Goal: Task Accomplishment & Management: Manage account settings

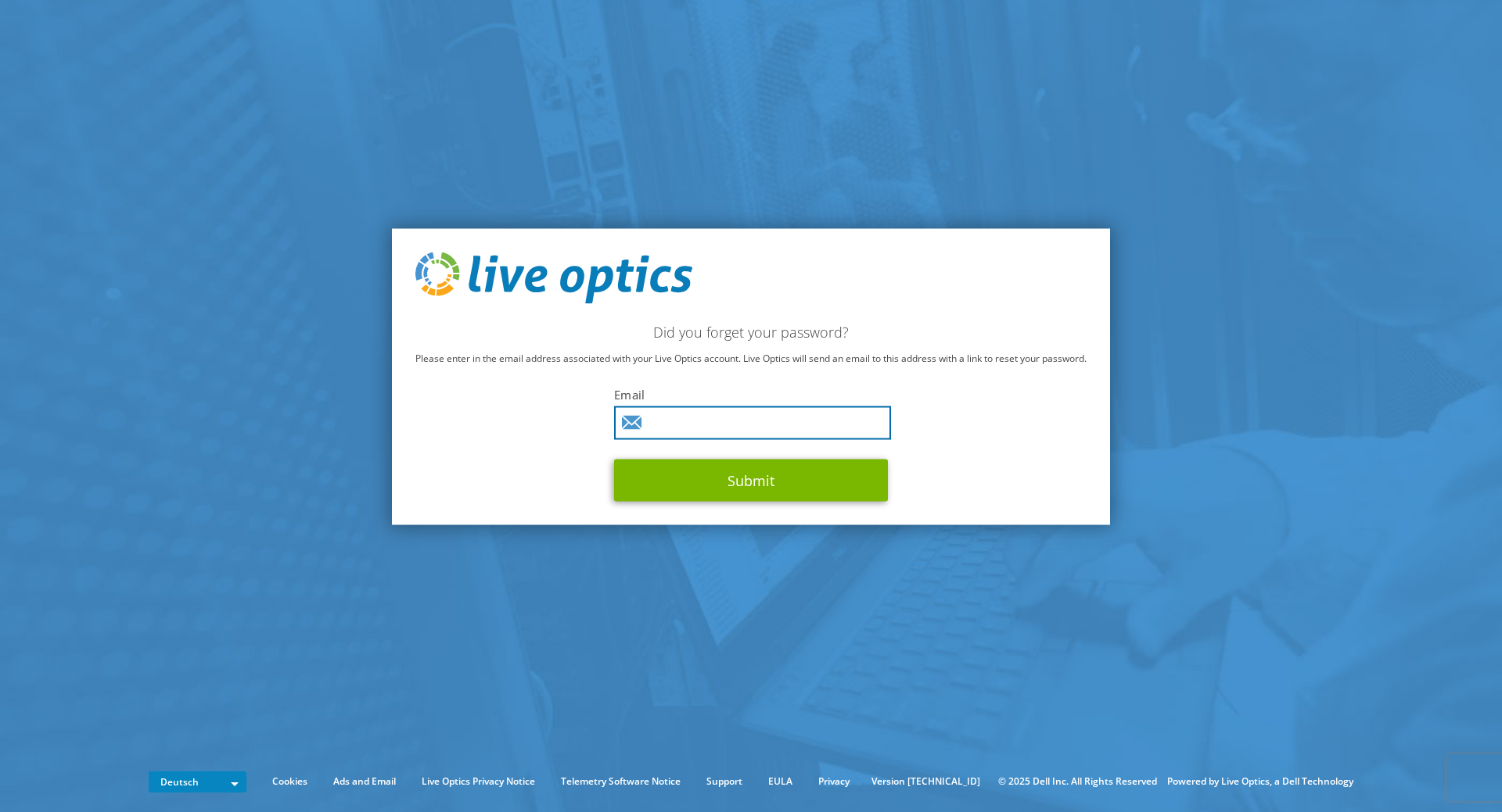
drag, startPoint x: 654, startPoint y: 418, endPoint x: 668, endPoint y: 422, distance: 14.6
click at [668, 422] on input "text" at bounding box center [752, 422] width 277 height 34
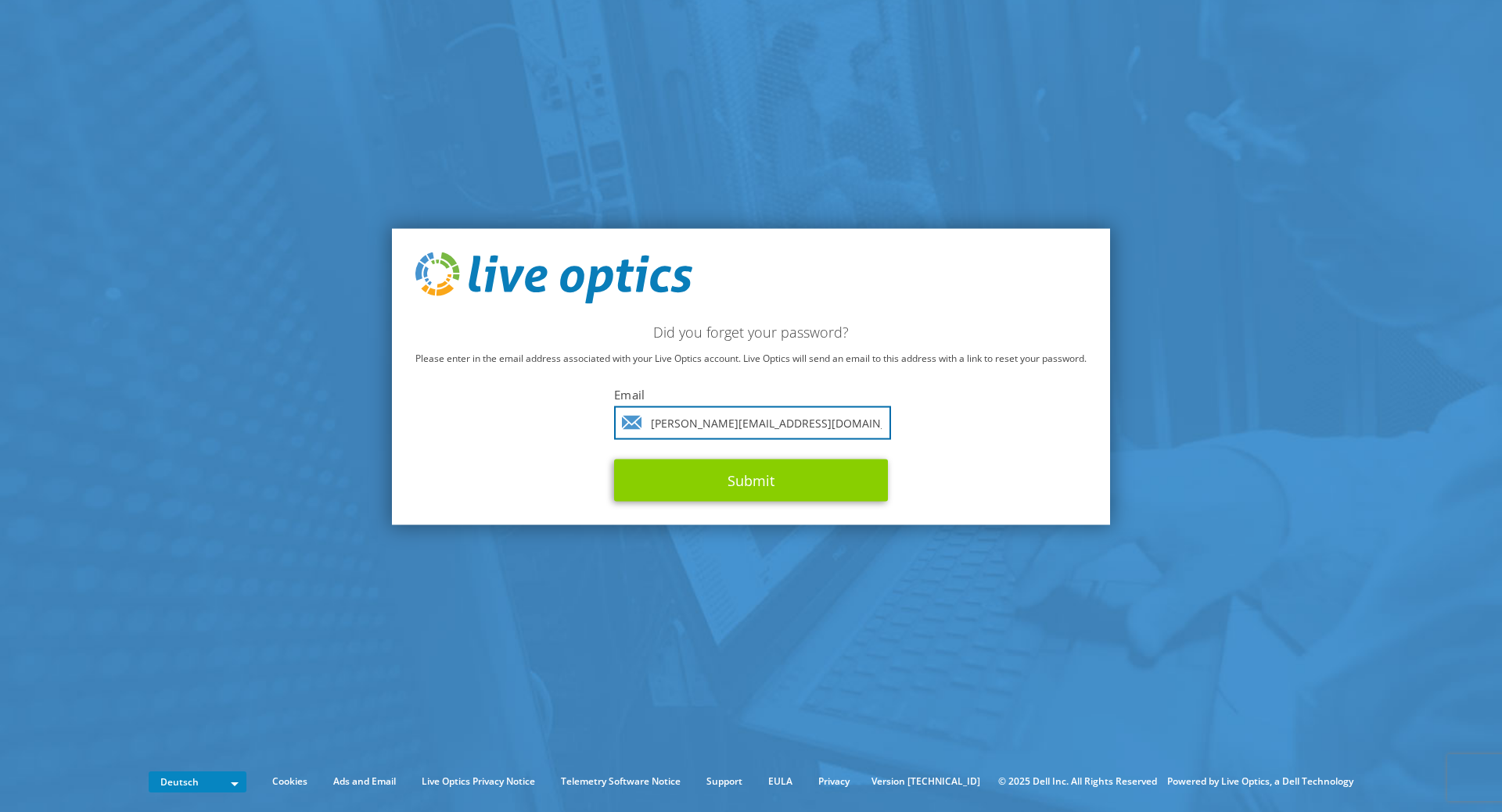
type input "[PERSON_NAME][EMAIL_ADDRESS][DOMAIN_NAME]"
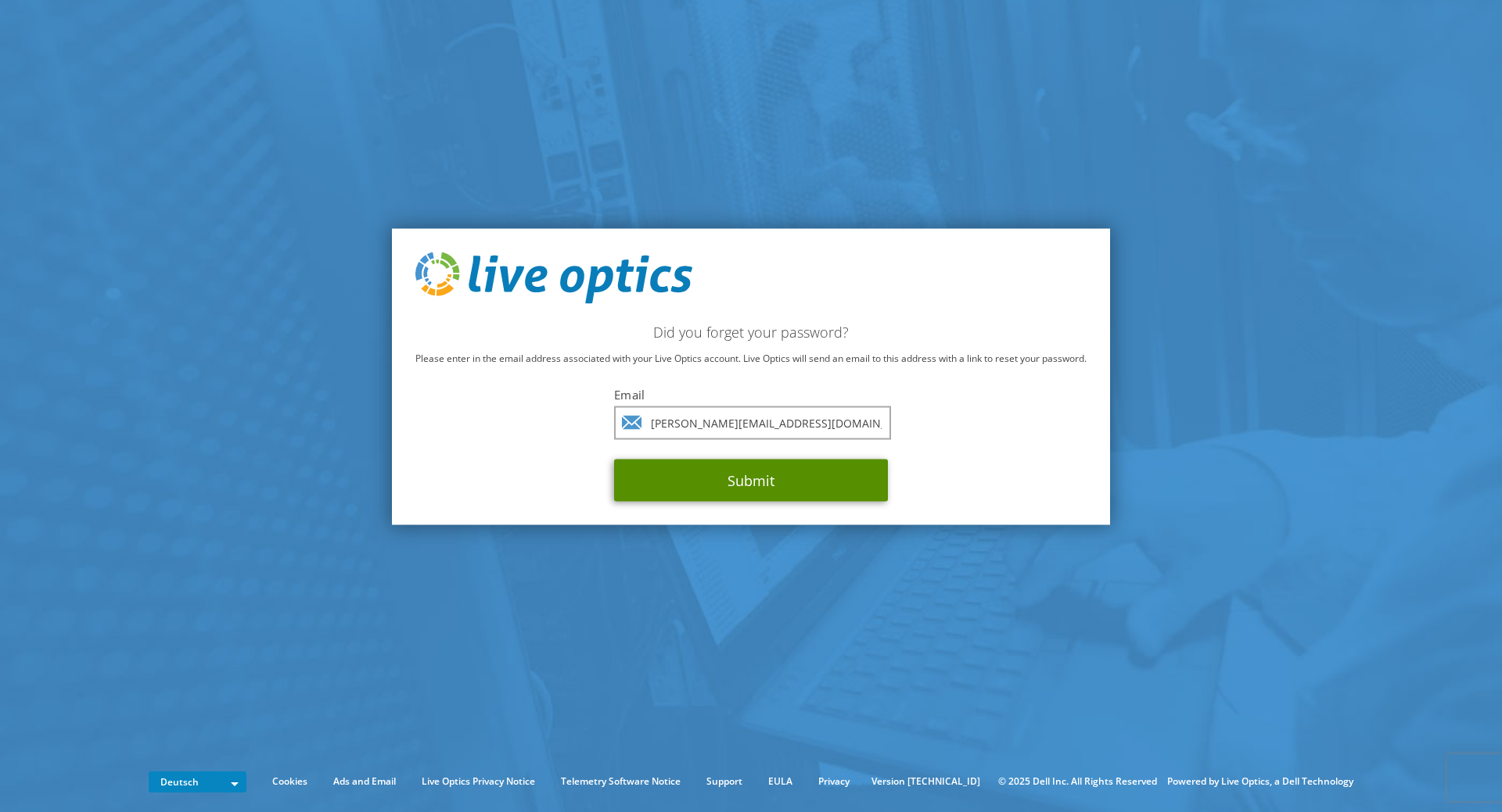
click at [786, 469] on button "Submit" at bounding box center [750, 480] width 274 height 42
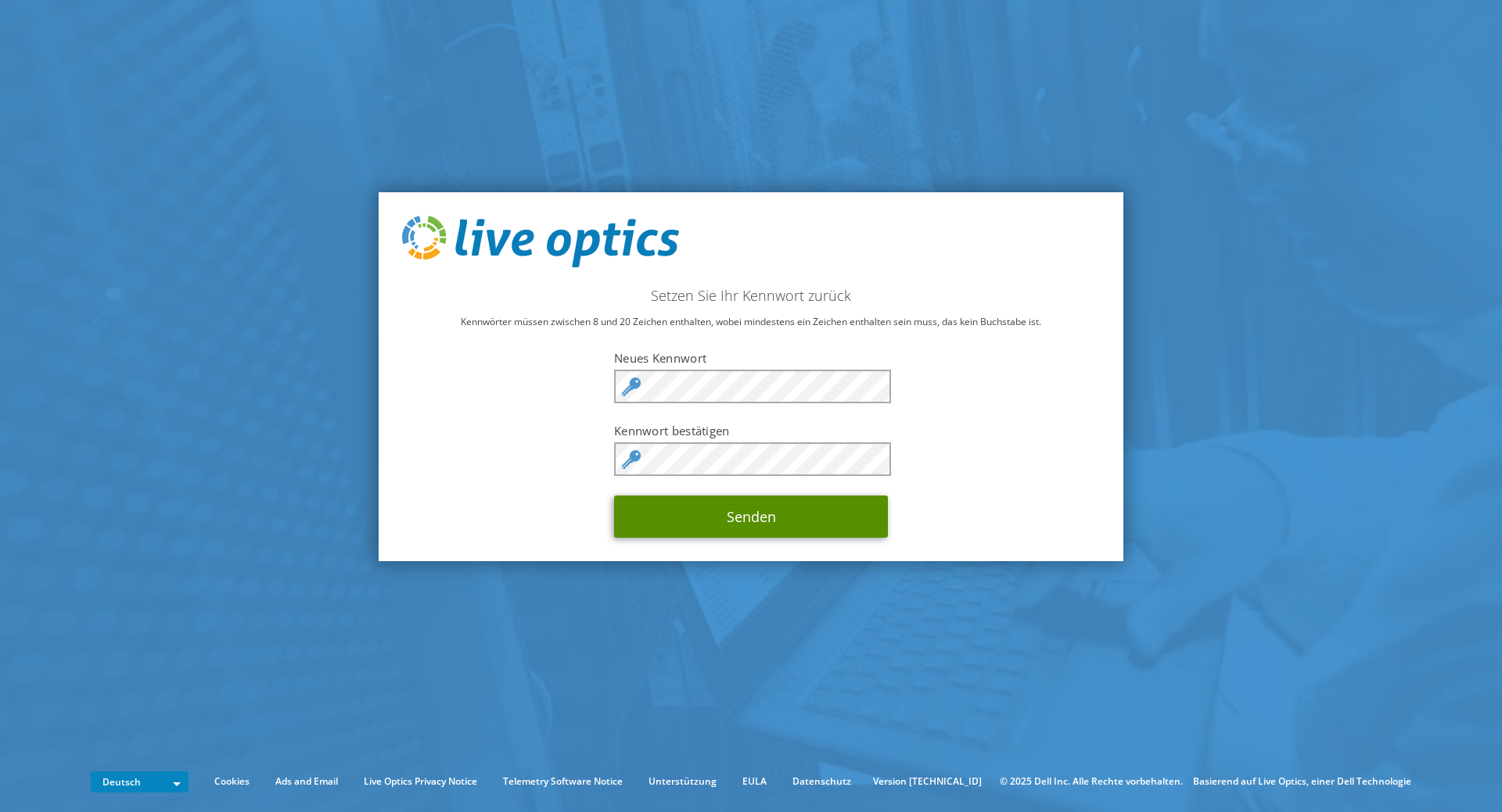
click at [731, 515] on button "Senden" at bounding box center [750, 517] width 274 height 42
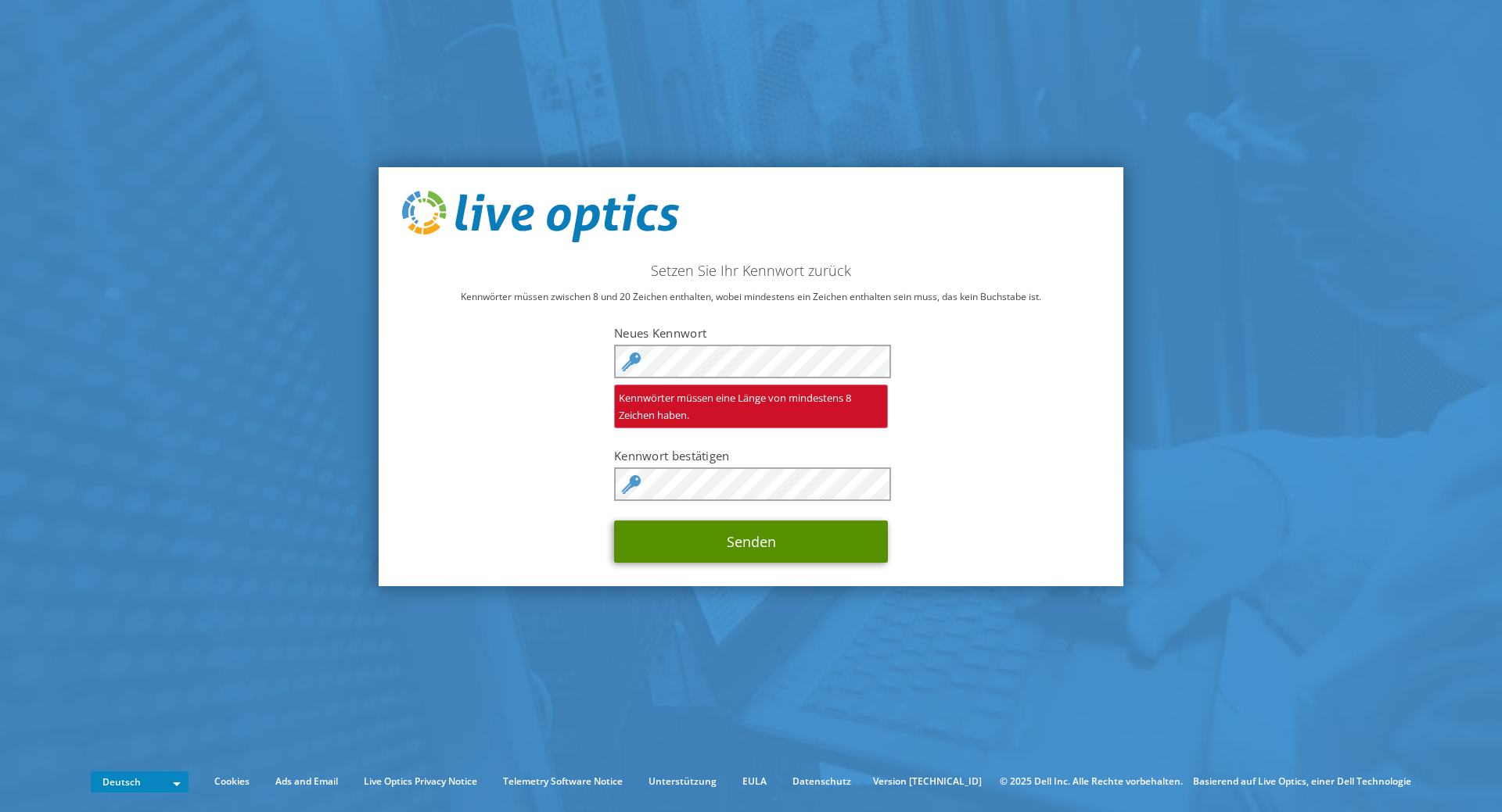
click at [811, 532] on button "Senden" at bounding box center [750, 541] width 274 height 42
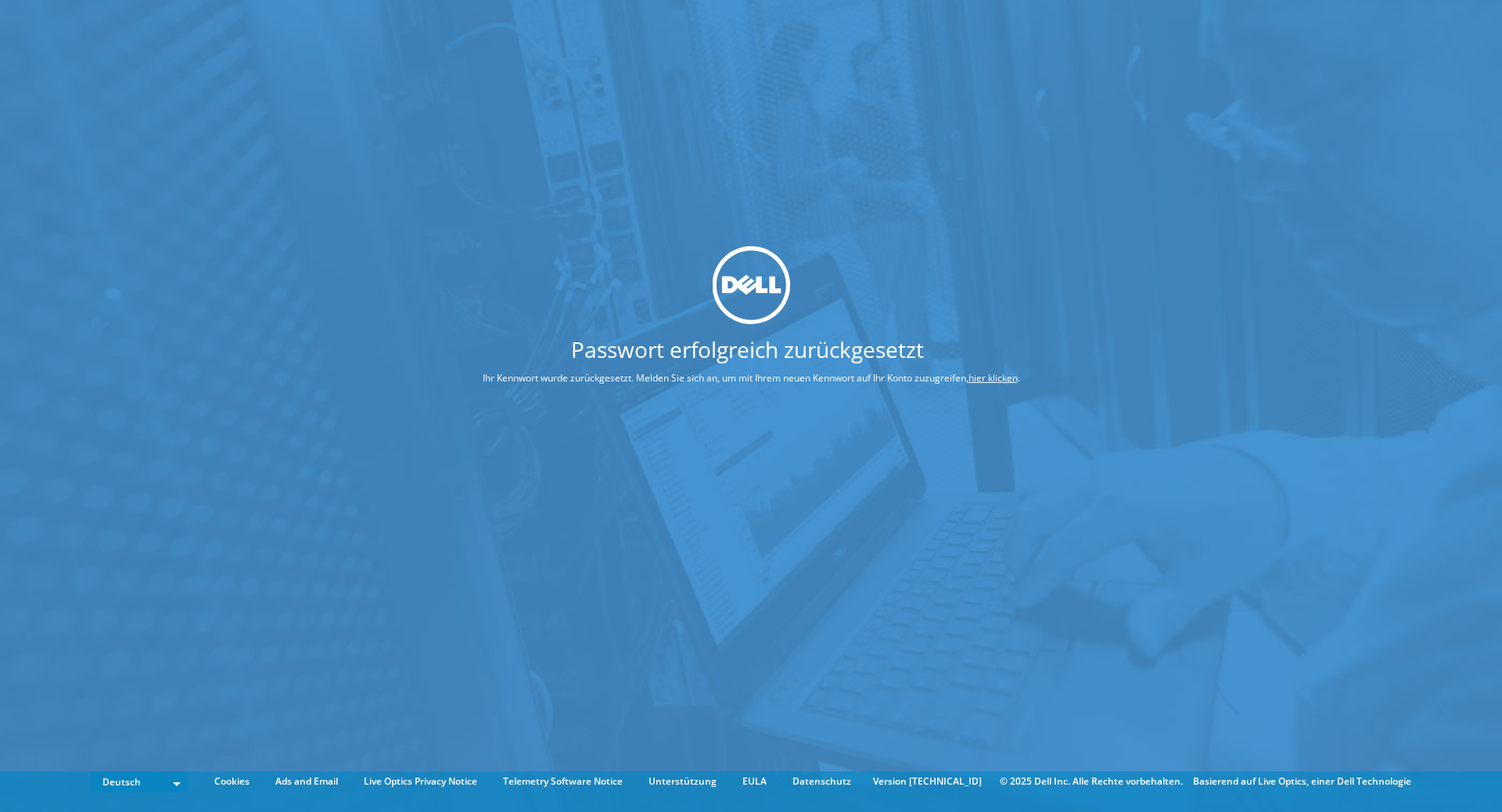
click at [1001, 374] on link "hier klicken" at bounding box center [992, 378] width 49 height 14
